Goal: Navigation & Orientation: Find specific page/section

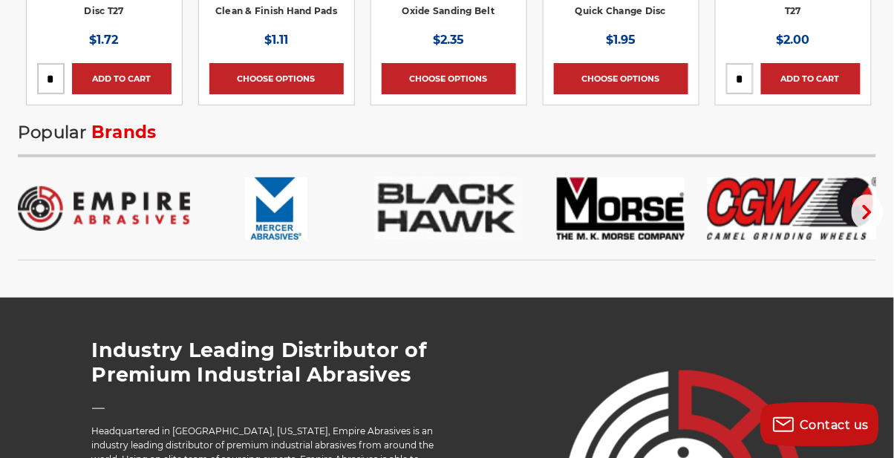
scroll to position [2607, 0]
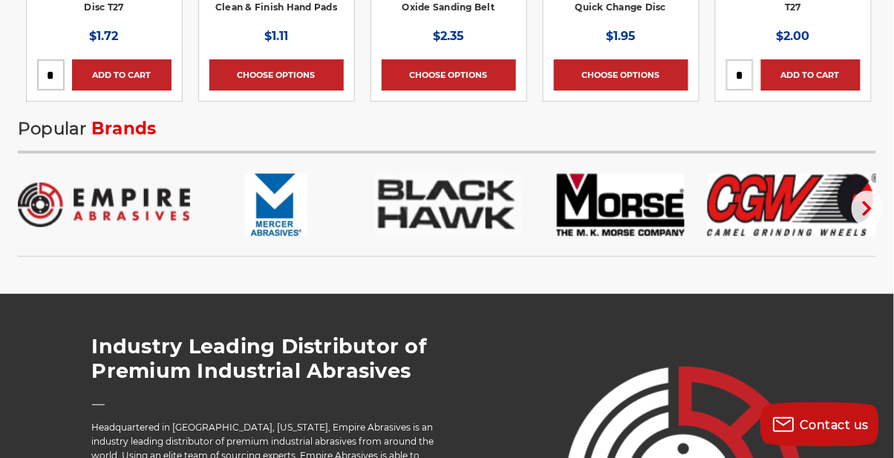
click at [793, 207] on img at bounding box center [793, 205] width 172 height 62
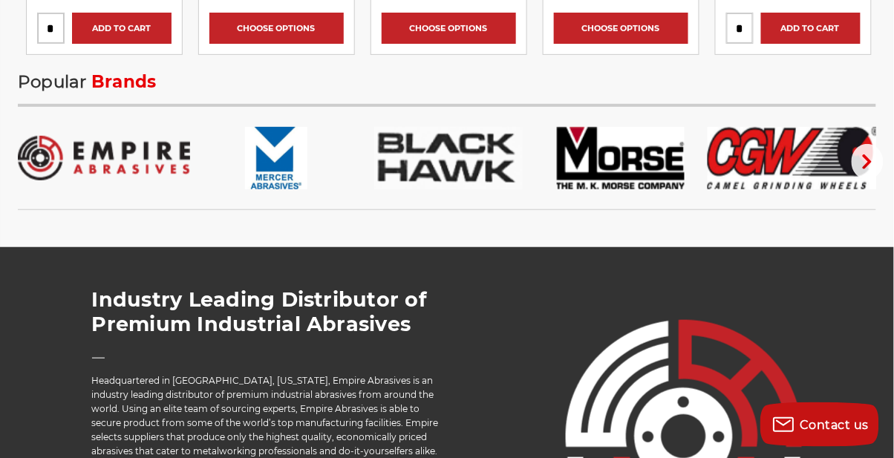
scroll to position [2654, 0]
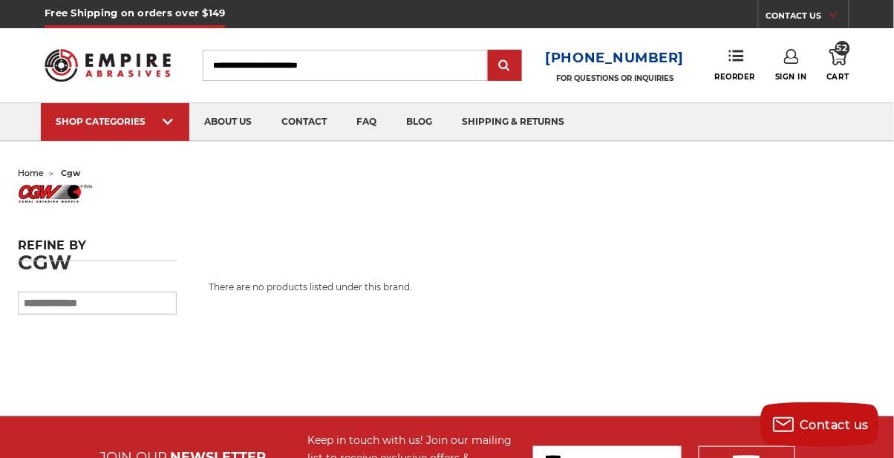
click at [117, 299] on input "search" at bounding box center [97, 303] width 159 height 23
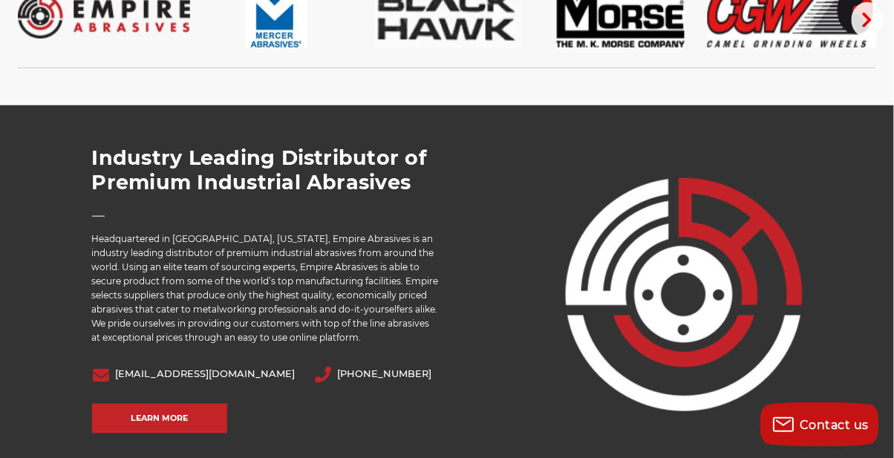
scroll to position [2797, 0]
